Goal: Transaction & Acquisition: Purchase product/service

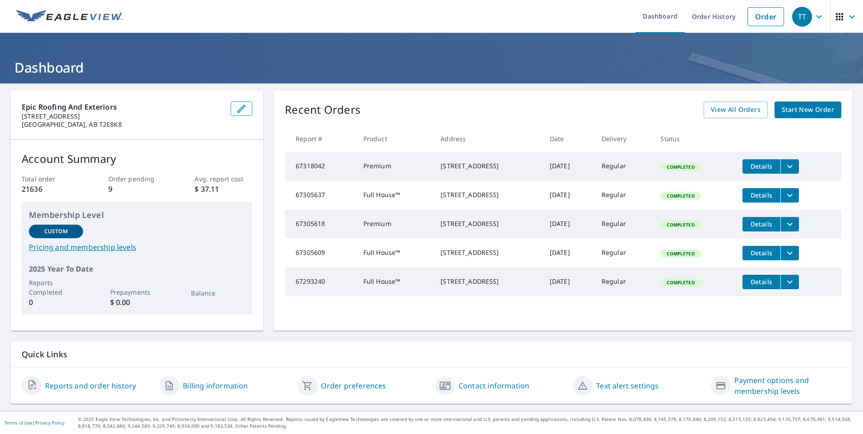
click at [757, 18] on link "Order" at bounding box center [765, 16] width 37 height 19
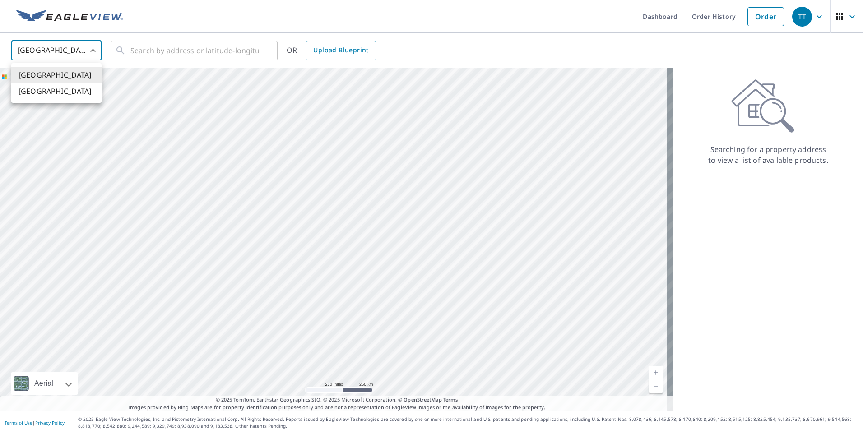
click at [72, 55] on body "TT TT Dashboard Order History Order TT United States US ​ ​ OR Upload Blueprint…" at bounding box center [431, 217] width 863 height 434
click at [66, 90] on li "[GEOGRAPHIC_DATA]" at bounding box center [56, 91] width 90 height 16
type input "CA"
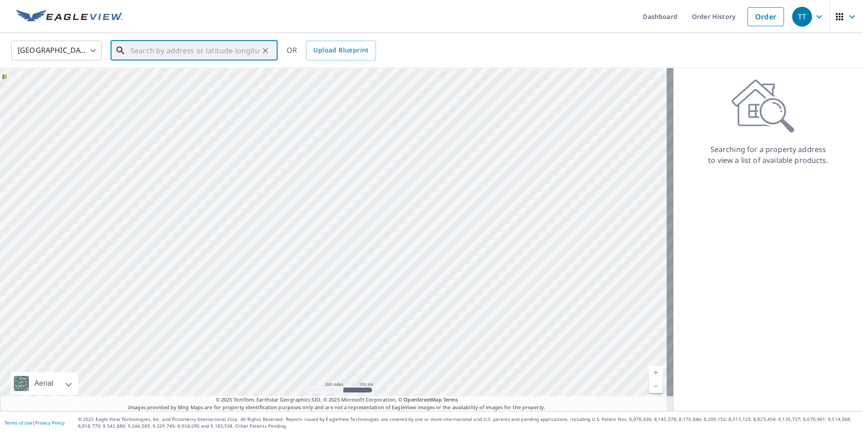
click at [157, 43] on input "text" at bounding box center [194, 50] width 129 height 25
paste input "108 [PERSON_NAME][GEOGRAPHIC_DATA]"
click at [176, 79] on span "108 [PERSON_NAME] COMMON NE CALGARY AB T3P1T2" at bounding box center [200, 82] width 142 height 22
type input "108 [PERSON_NAME] COMMON NE CALGARY AB T3P1T2"
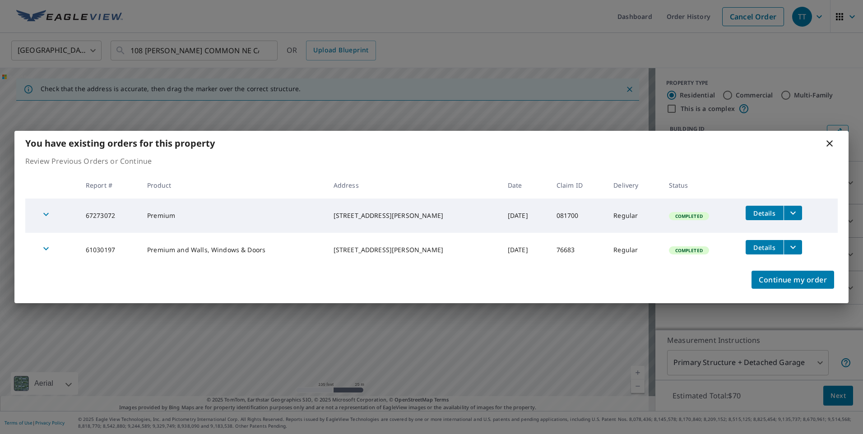
click at [830, 147] on icon at bounding box center [829, 143] width 11 height 11
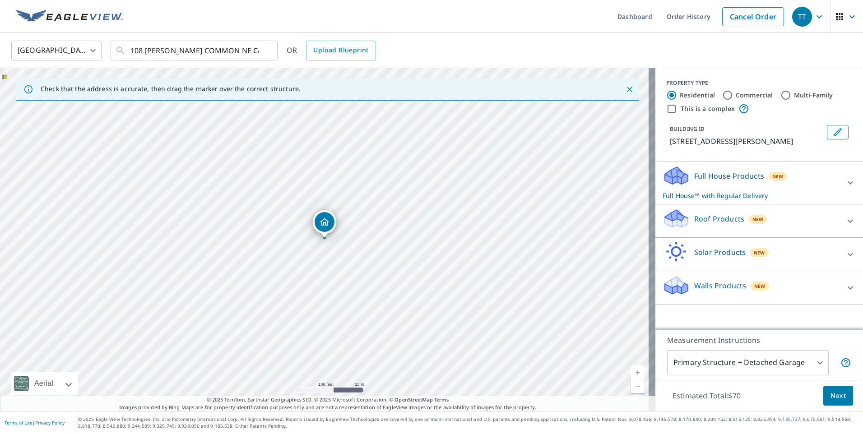
click at [805, 292] on div "Walls Products New" at bounding box center [750, 288] width 177 height 26
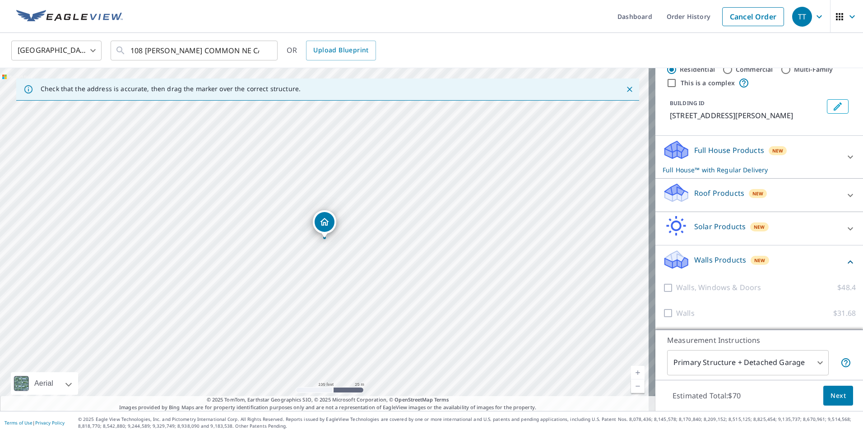
scroll to position [37, 0]
click at [826, 165] on div "Full House Products New Full House™ with Regular Delivery" at bounding box center [758, 156] width 193 height 35
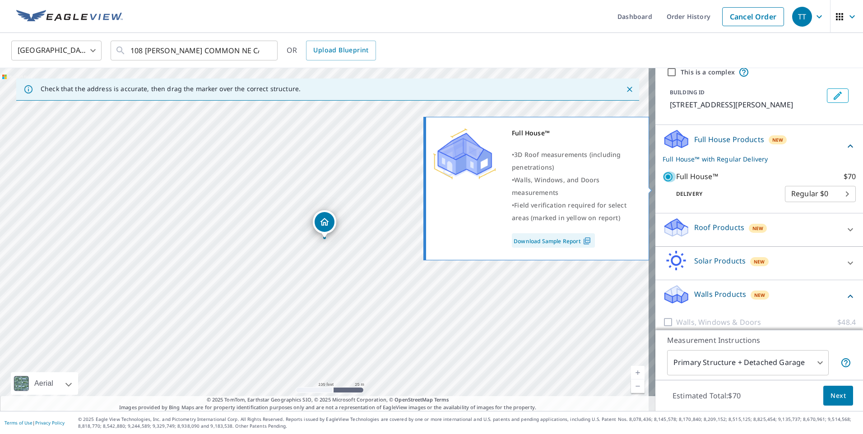
click at [662, 182] on input "Full House™ $70" at bounding box center [669, 176] width 14 height 11
checkbox input "false"
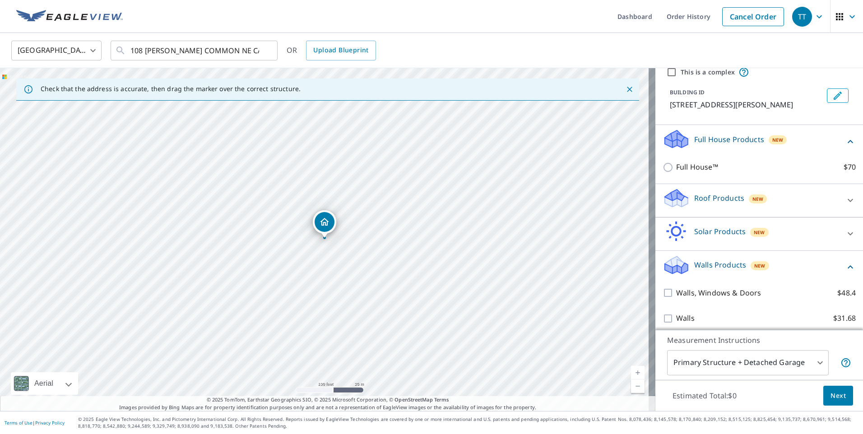
scroll to position [53, 0]
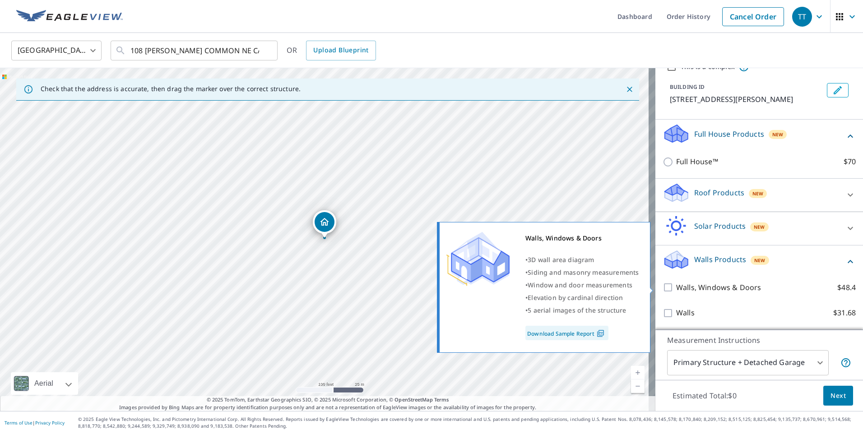
click at [664, 285] on input "Walls, Windows & Doors $48.4" at bounding box center [669, 287] width 14 height 11
checkbox input "true"
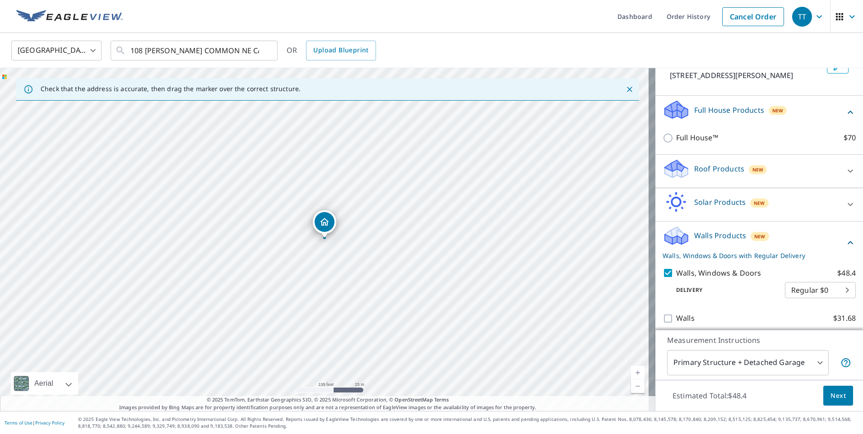
scroll to position [82, 0]
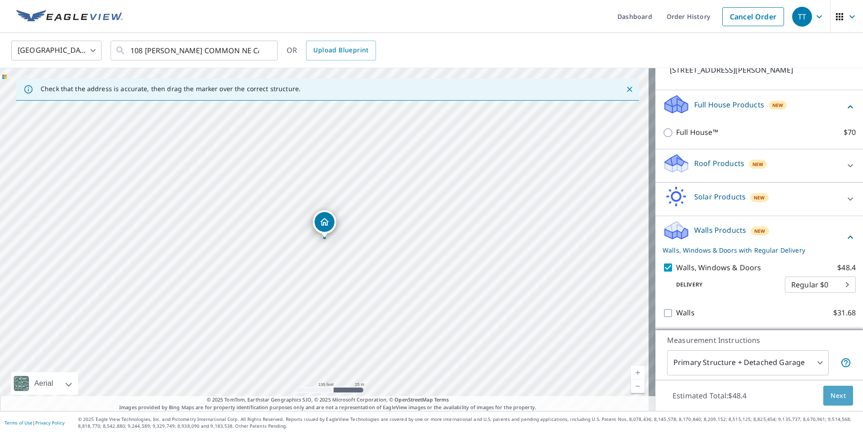
click at [830, 391] on span "Next" at bounding box center [837, 395] width 15 height 11
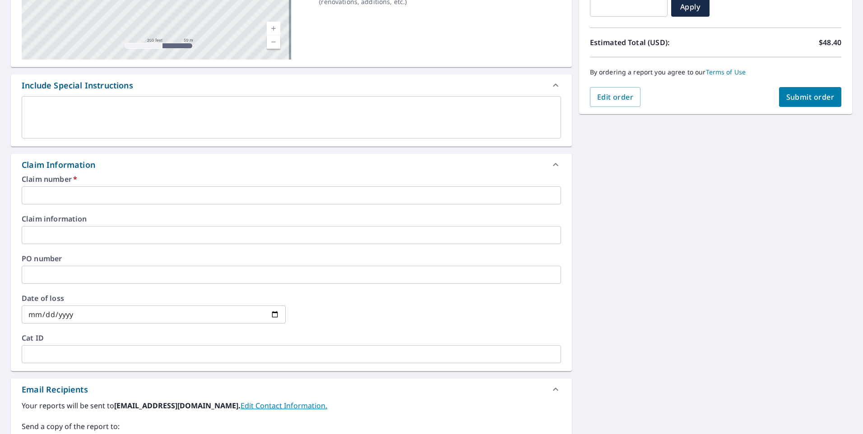
scroll to position [180, 0]
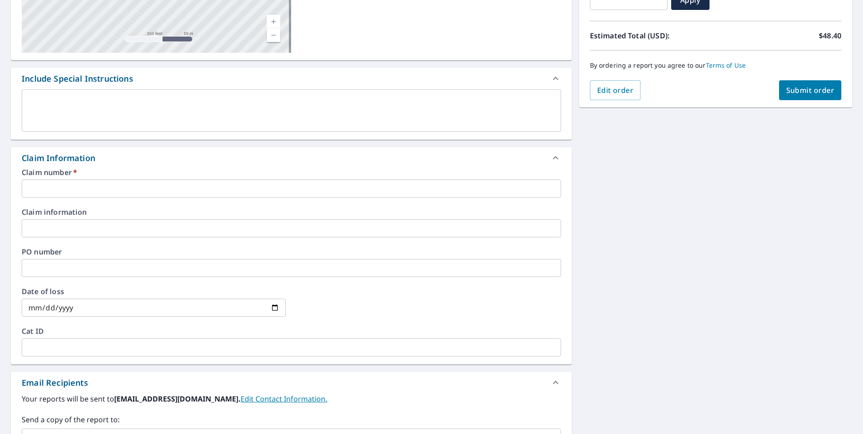
click at [65, 191] on input "text" at bounding box center [291, 189] width 539 height 18
paste input "081700"
type input "081700"
checkbox input "true"
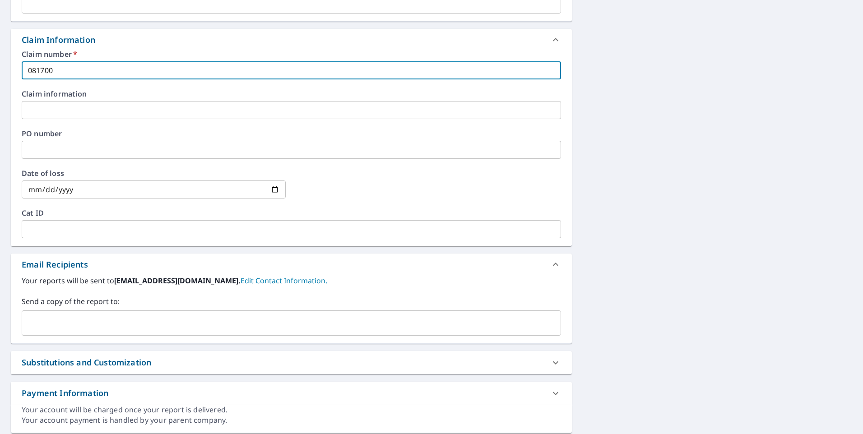
scroll to position [316, 0]
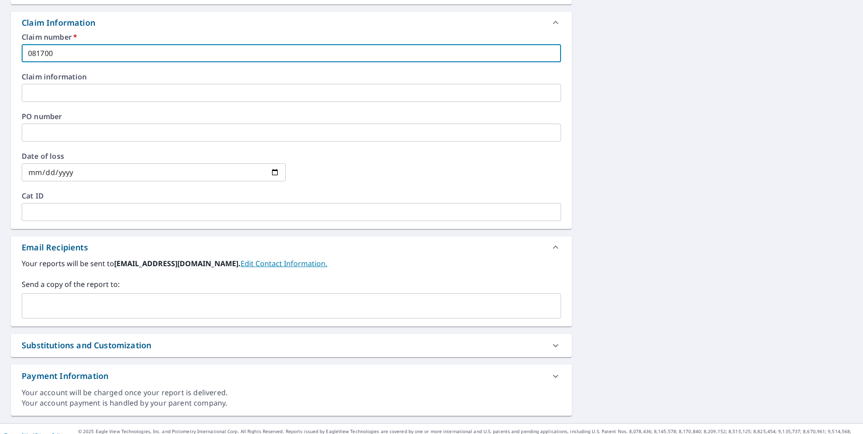
type input "081700"
click at [86, 308] on input "text" at bounding box center [284, 305] width 517 height 17
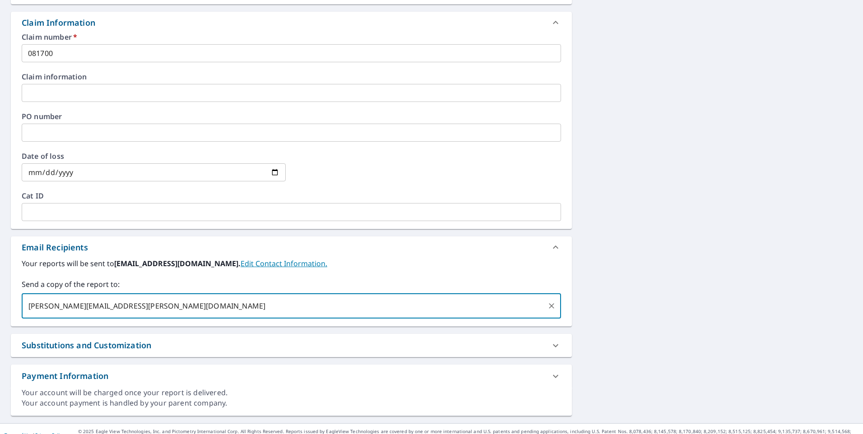
type input "[PERSON_NAME][EMAIL_ADDRESS][PERSON_NAME][DOMAIN_NAME]"
click at [703, 209] on div "[STREET_ADDRESS][PERSON_NAME] Aerial Road A standard road map Aerial A detailed…" at bounding box center [431, 95] width 863 height 655
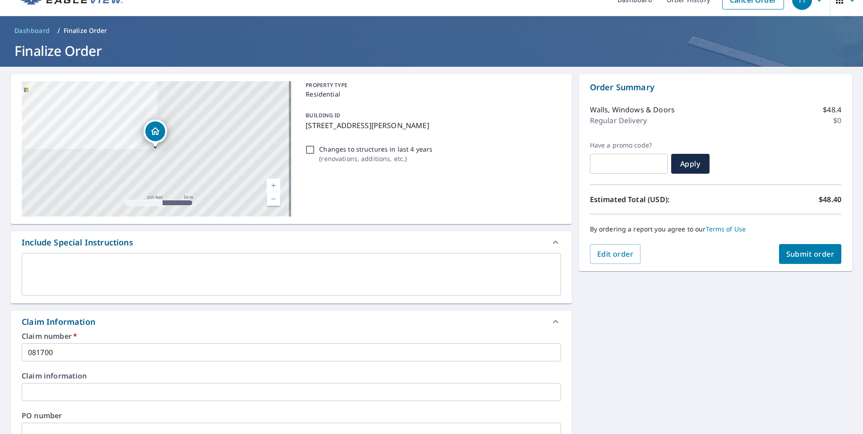
scroll to position [0, 0]
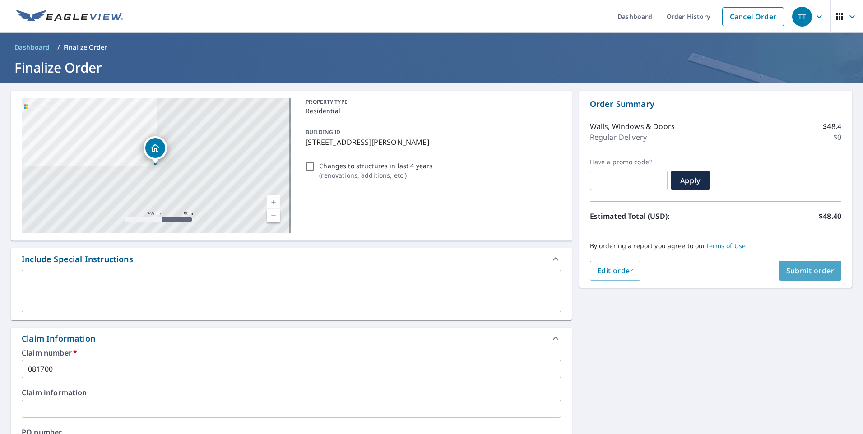
click at [789, 274] on span "Submit order" at bounding box center [810, 271] width 48 height 10
checkbox input "true"
